Goal: Register for event/course

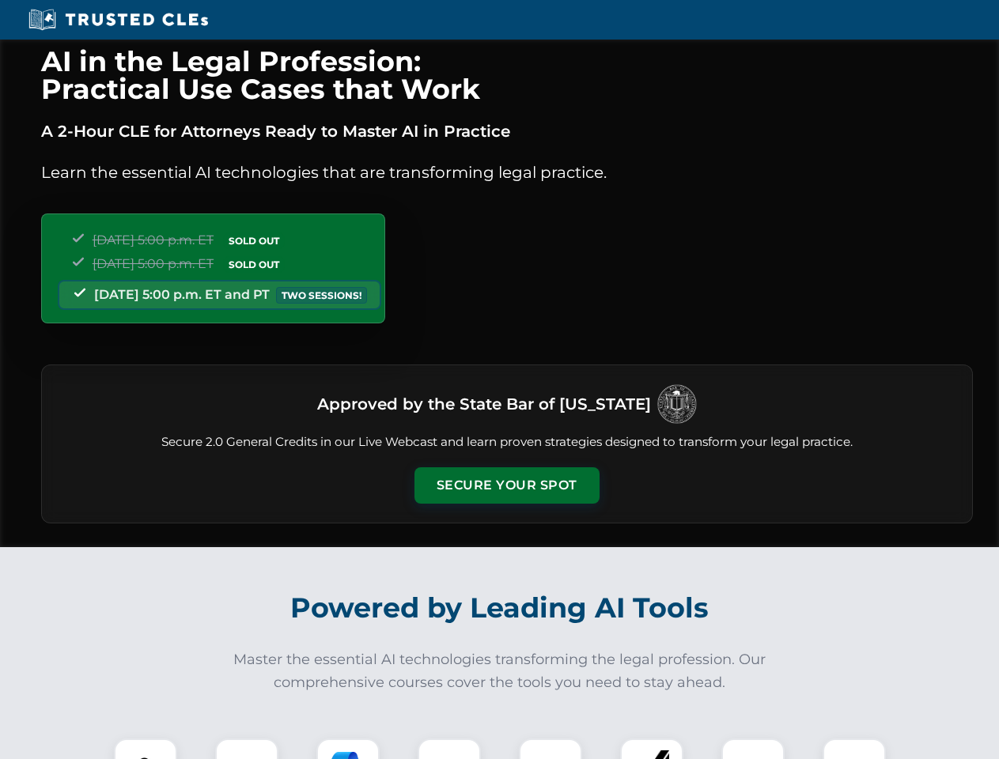
click at [506, 485] on button "Secure Your Spot" at bounding box center [506, 485] width 185 height 36
click at [145, 749] on img at bounding box center [146, 770] width 46 height 46
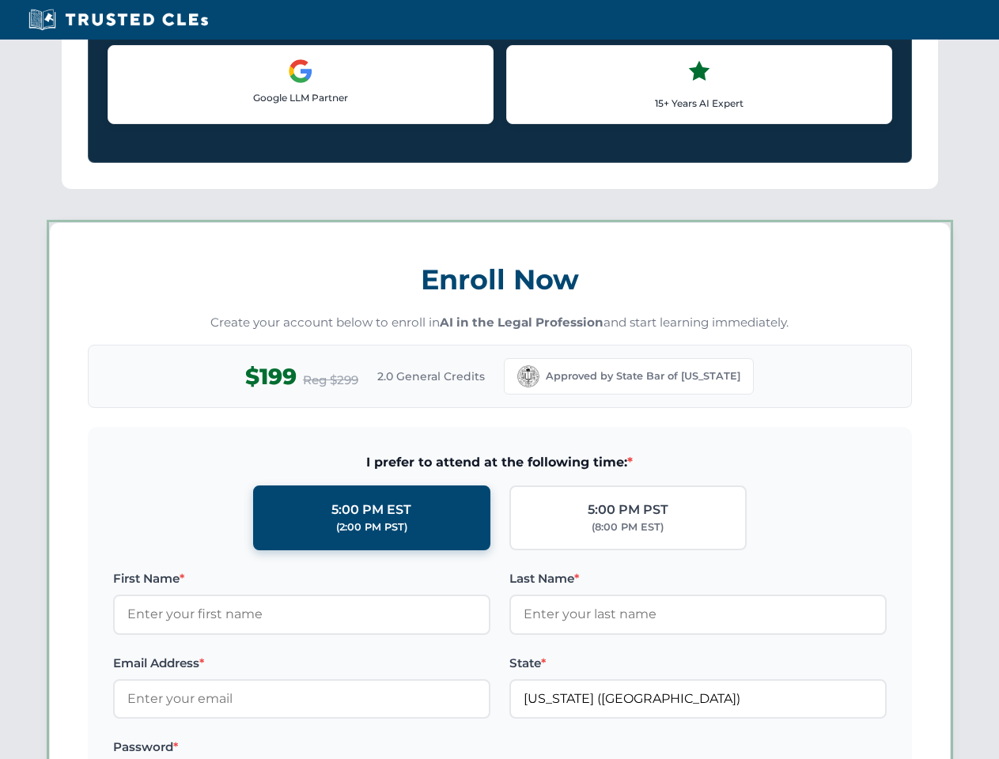
click at [348, 749] on label "Password *" at bounding box center [301, 747] width 377 height 19
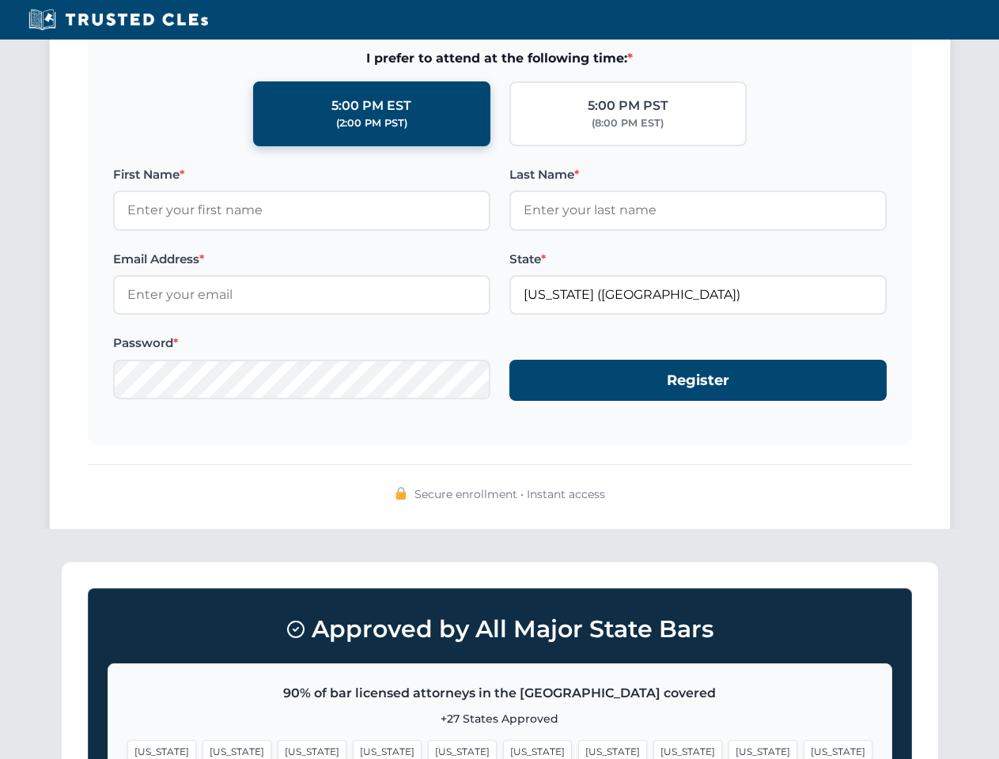
click at [728, 749] on span "[US_STATE]" at bounding box center [762, 751] width 69 height 23
